Goal: Information Seeking & Learning: Check status

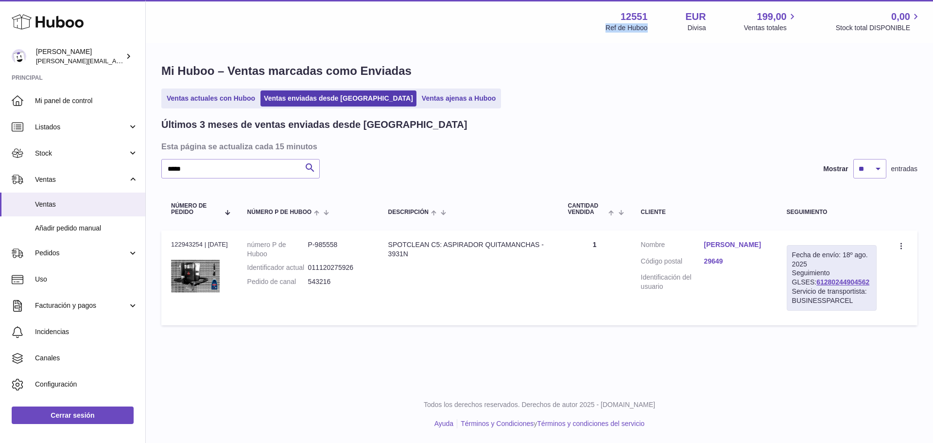
drag, startPoint x: 605, startPoint y: 28, endPoint x: 658, endPoint y: 28, distance: 53.0
click at [658, 28] on div "Menú Huboo 12551 Ref de Huboo EUR Divisa 199,00 Ventas totales 0,00 Stock total…" at bounding box center [539, 21] width 764 height 22
click at [658, 28] on div "12551 Ref de Huboo EUR Divisa 199,00 Ventas totales 0,00 Stock total DISPONIBLE" at bounding box center [763, 21] width 316 height 22
click at [770, 17] on span "199,00" at bounding box center [772, 16] width 30 height 13
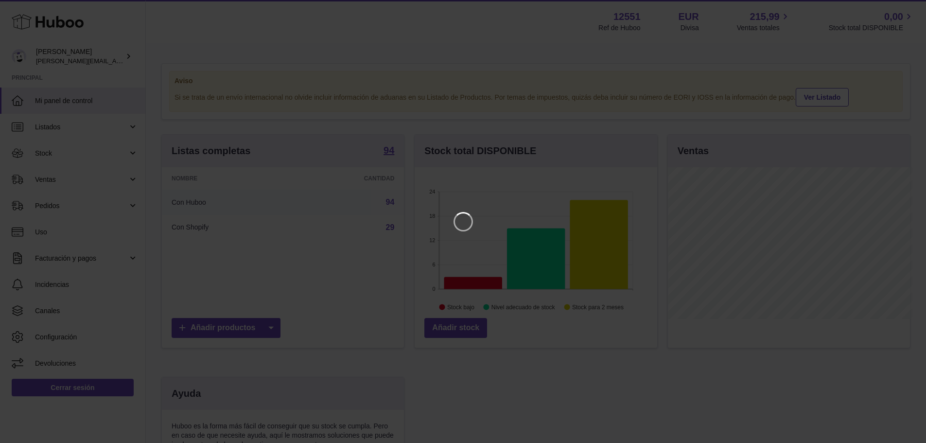
scroll to position [152, 245]
click at [904, 4] on icon "Close" at bounding box center [908, 9] width 12 height 12
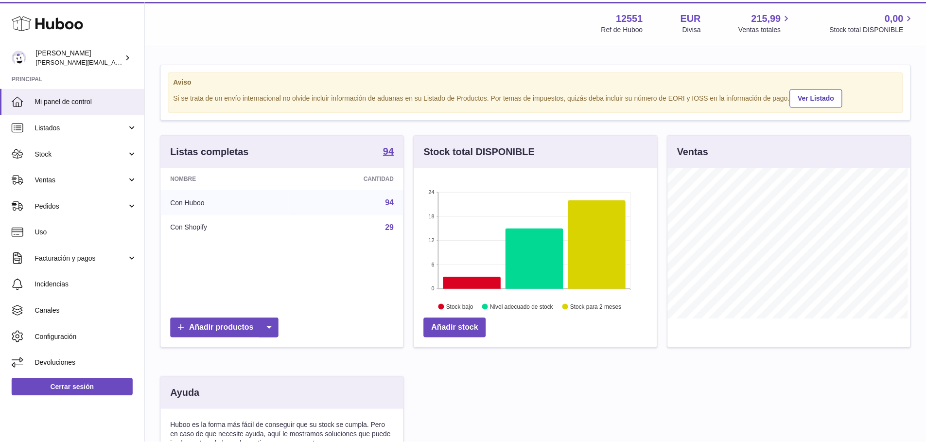
scroll to position [485800, 485709]
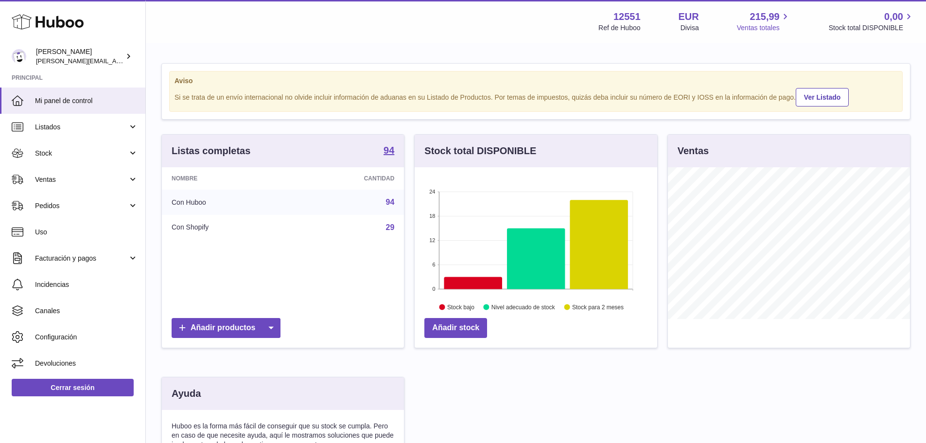
click at [772, 23] on span "Ventas totales" at bounding box center [764, 27] width 54 height 9
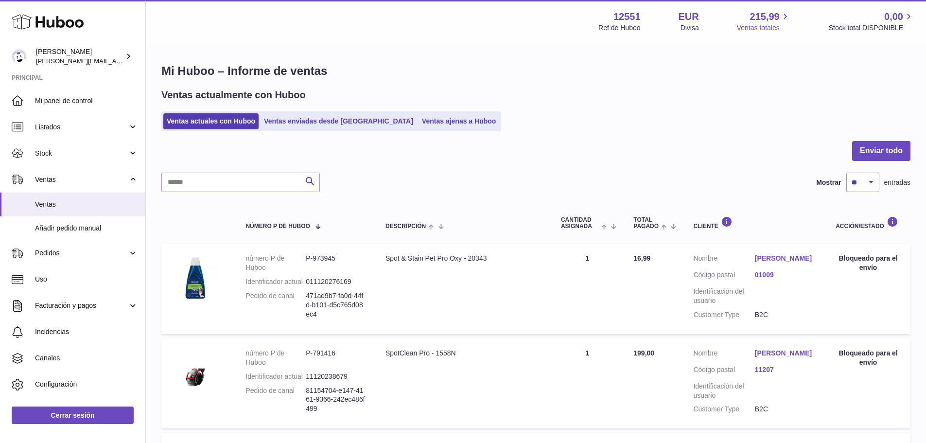
click at [782, 14] on icon at bounding box center [784, 16] width 11 height 11
click at [778, 14] on span "215,99" at bounding box center [765, 16] width 30 height 13
drag, startPoint x: 606, startPoint y: 149, endPoint x: 633, endPoint y: 160, distance: 28.8
click at [633, 160] on div at bounding box center [535, 157] width 749 height 32
drag, startPoint x: 633, startPoint y: 159, endPoint x: 625, endPoint y: 144, distance: 17.2
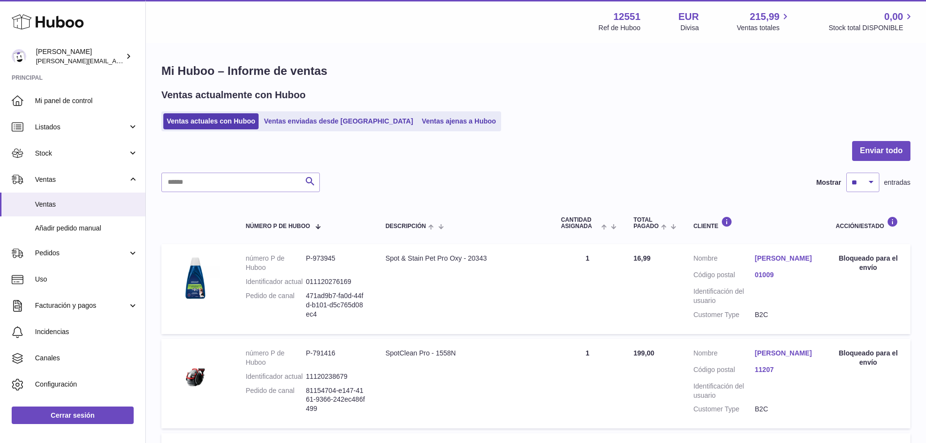
click at [625, 144] on div at bounding box center [535, 157] width 749 height 32
